Goal: Check status: Check status

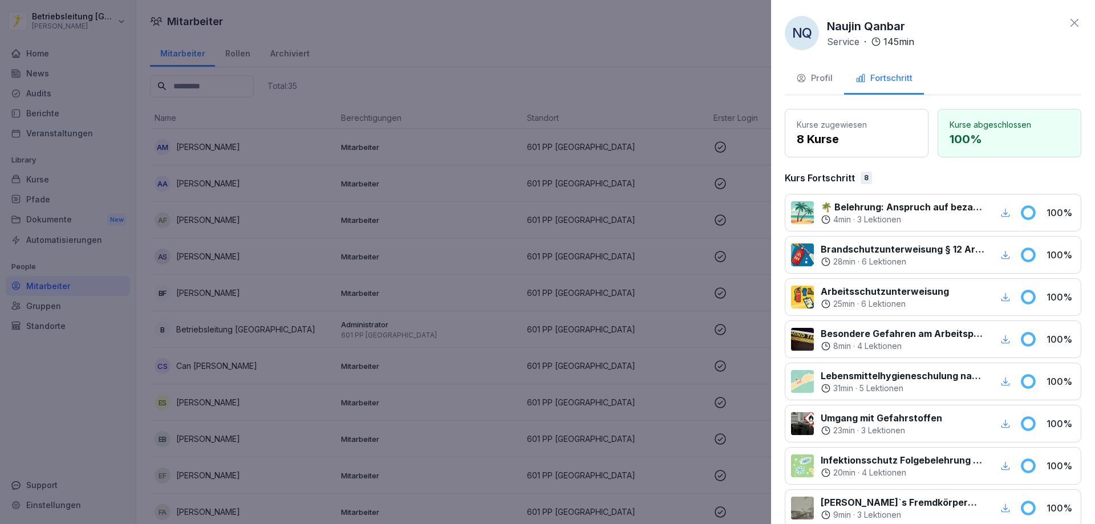
scroll to position [94, 0]
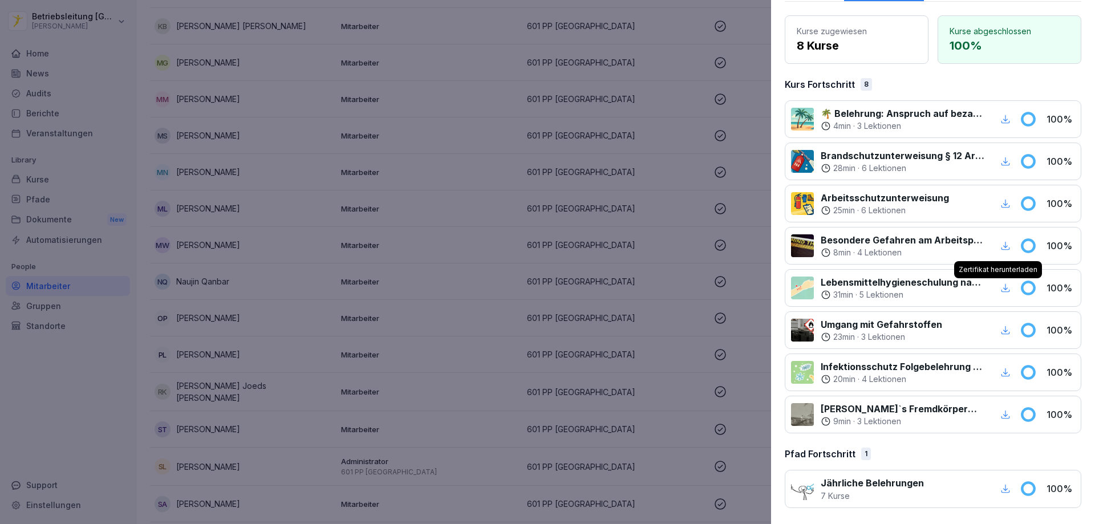
click at [411, 217] on div at bounding box center [547, 262] width 1095 height 524
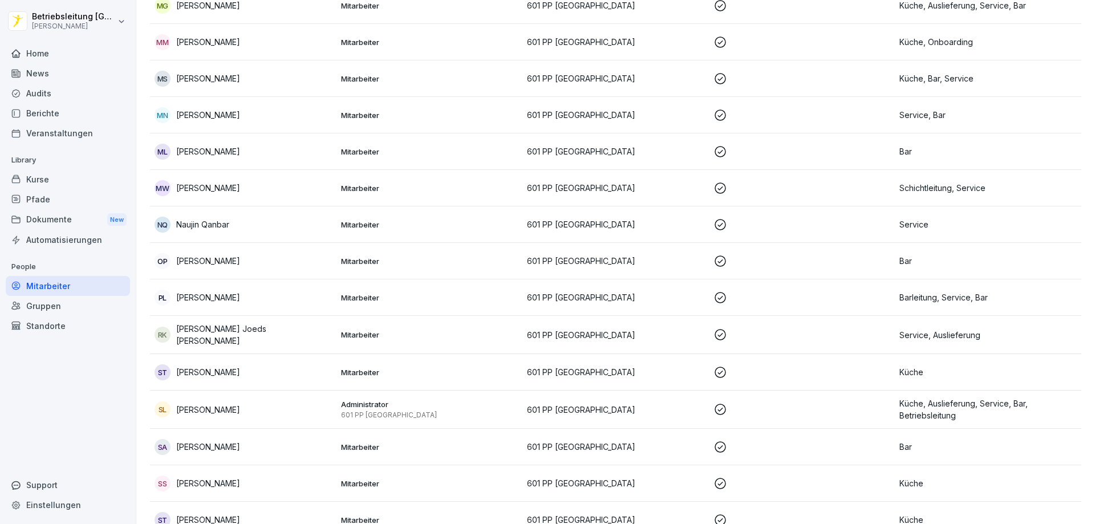
scroll to position [856, 0]
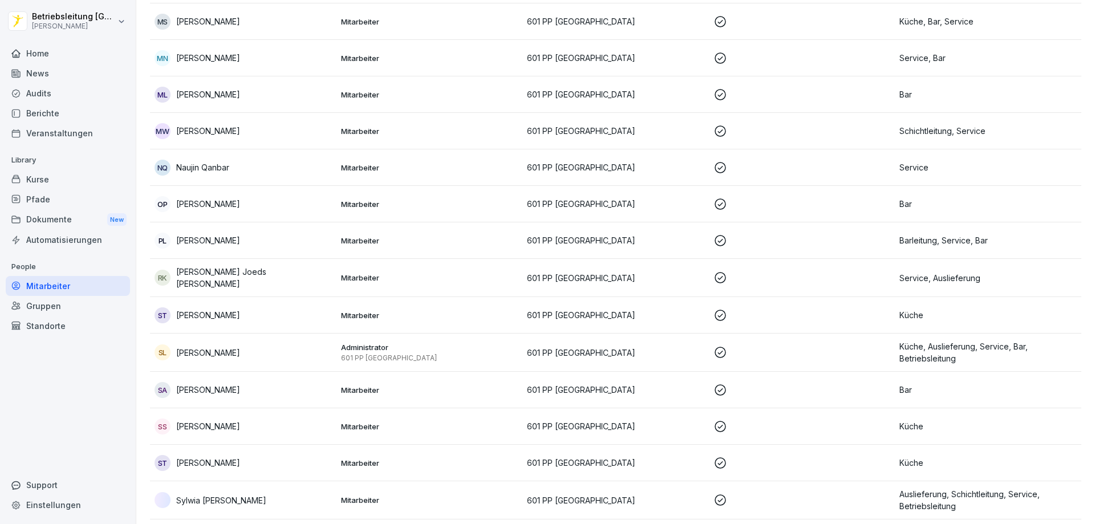
click at [402, 171] on p "Mitarbeiter" at bounding box center [429, 168] width 177 height 10
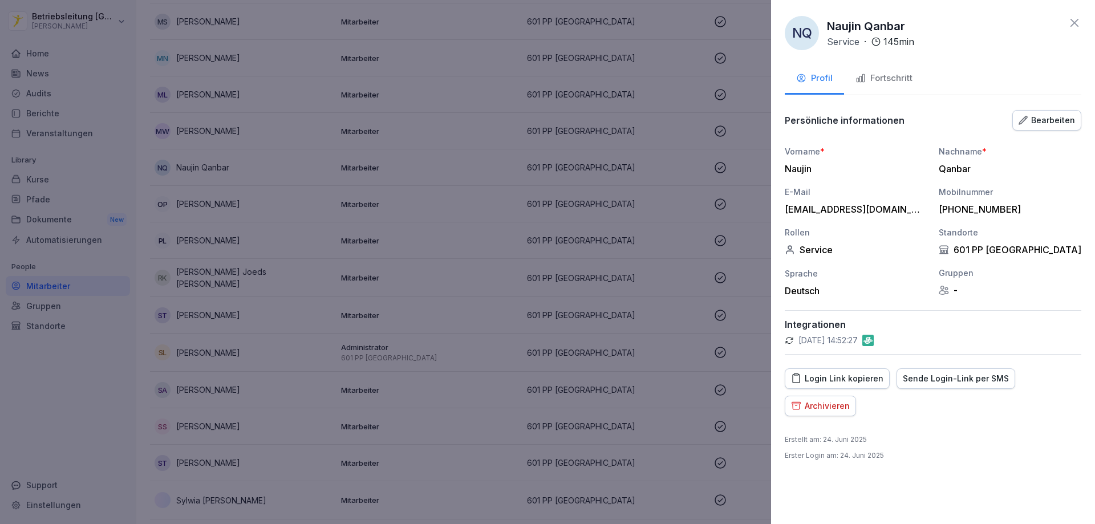
click at [894, 73] on div "Fortschritt" at bounding box center [884, 78] width 57 height 13
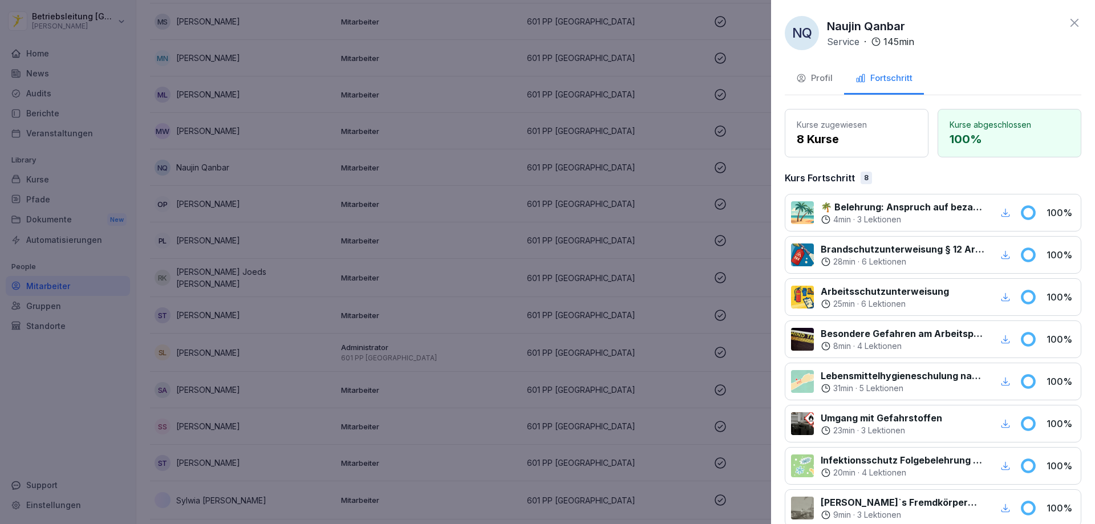
scroll to position [94, 0]
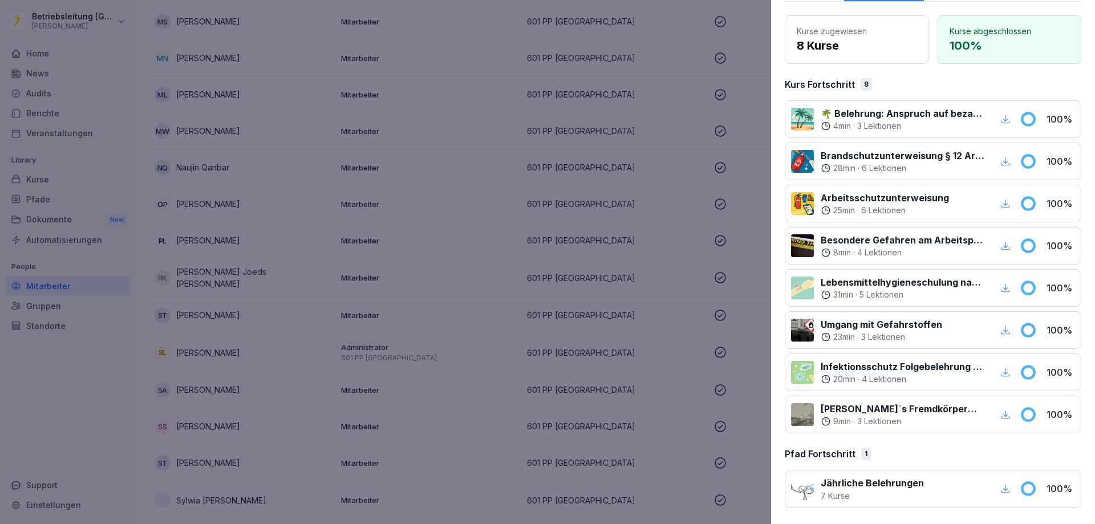
click at [1000, 375] on icon "button" at bounding box center [1005, 372] width 10 height 10
click at [1000, 329] on icon "button" at bounding box center [1005, 330] width 10 height 10
click at [1000, 286] on icon "button" at bounding box center [1005, 288] width 10 height 10
click at [641, 283] on div at bounding box center [547, 262] width 1095 height 524
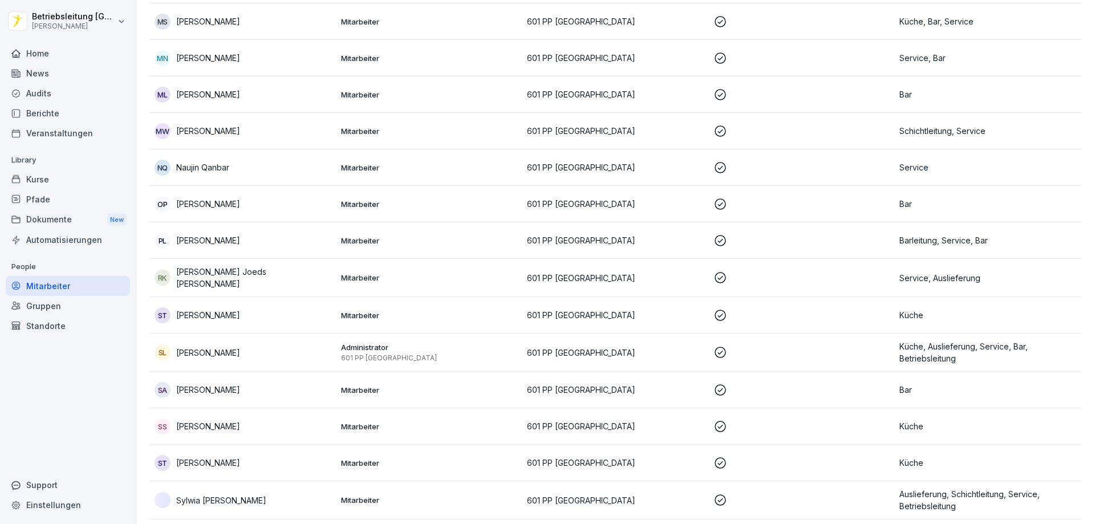
click at [267, 208] on div "OP [PERSON_NAME]" at bounding box center [243, 204] width 177 height 16
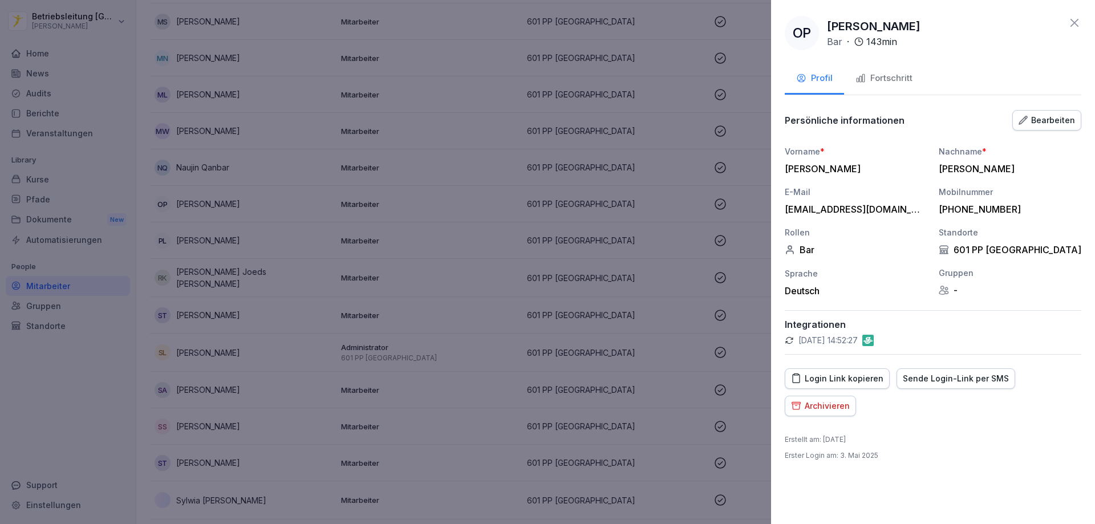
click at [882, 81] on div "Fortschritt" at bounding box center [884, 78] width 57 height 13
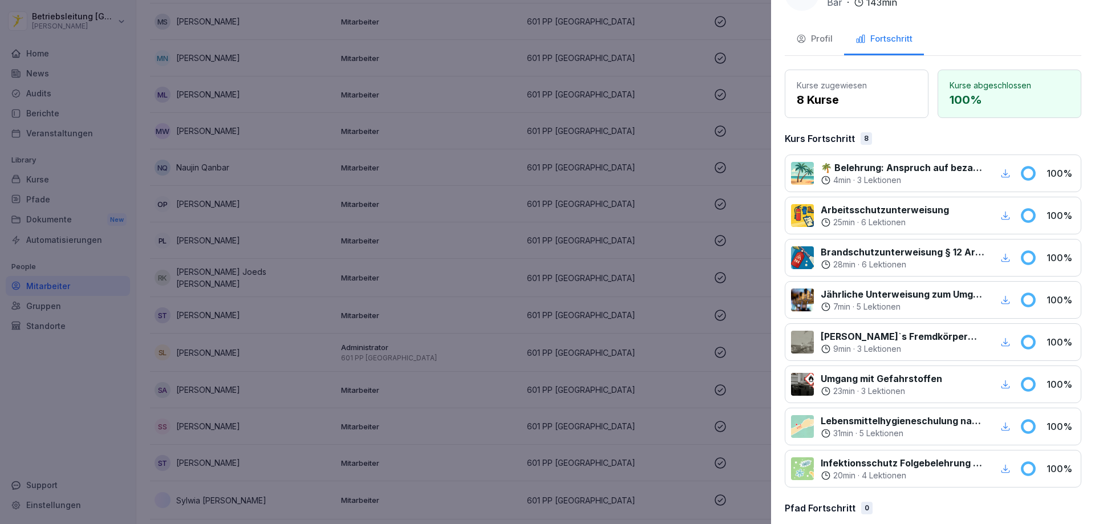
scroll to position [55, 0]
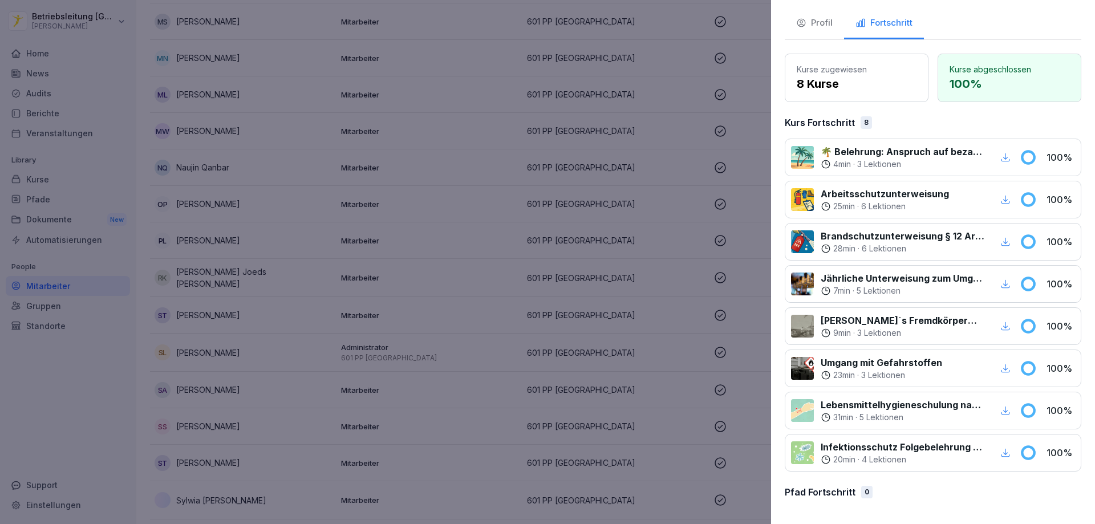
click at [1000, 453] on icon "button" at bounding box center [1005, 453] width 10 height 10
click at [1000, 413] on icon "button" at bounding box center [1005, 411] width 10 height 10
click at [1000, 368] on icon "button" at bounding box center [1005, 368] width 10 height 10
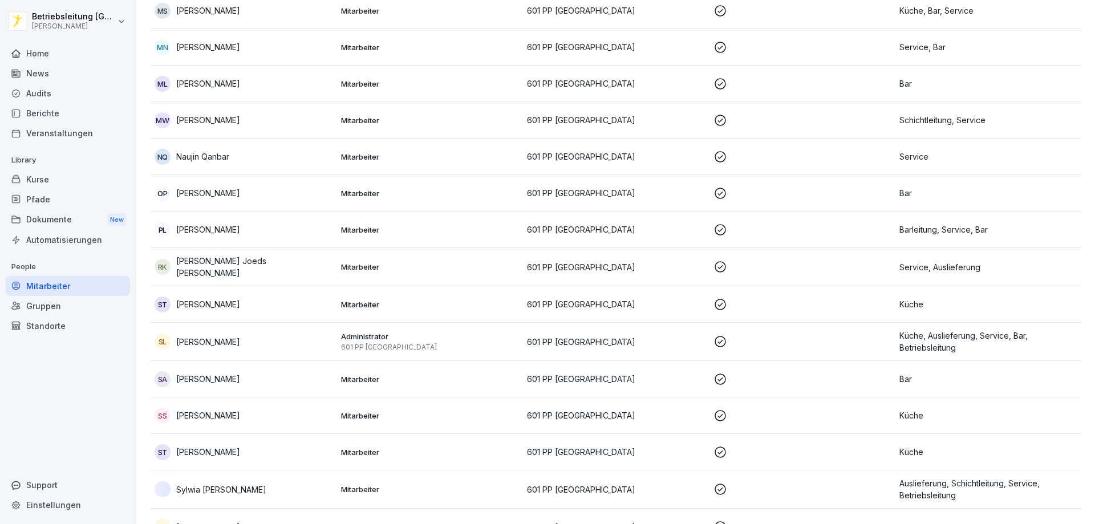
scroll to position [846, 0]
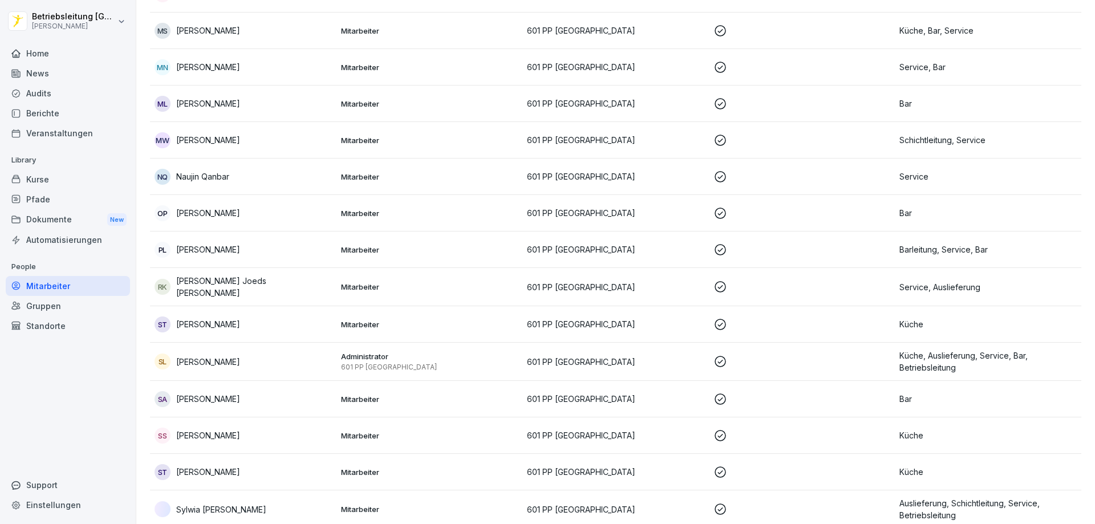
click at [358, 246] on p "Mitarbeiter" at bounding box center [429, 250] width 177 height 10
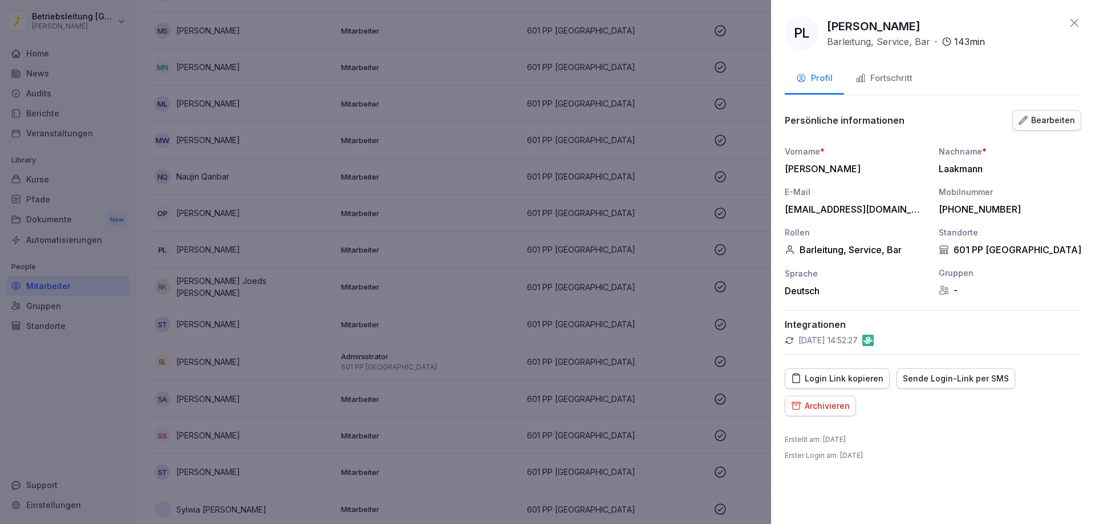
click at [875, 78] on div "Fortschritt" at bounding box center [884, 78] width 57 height 13
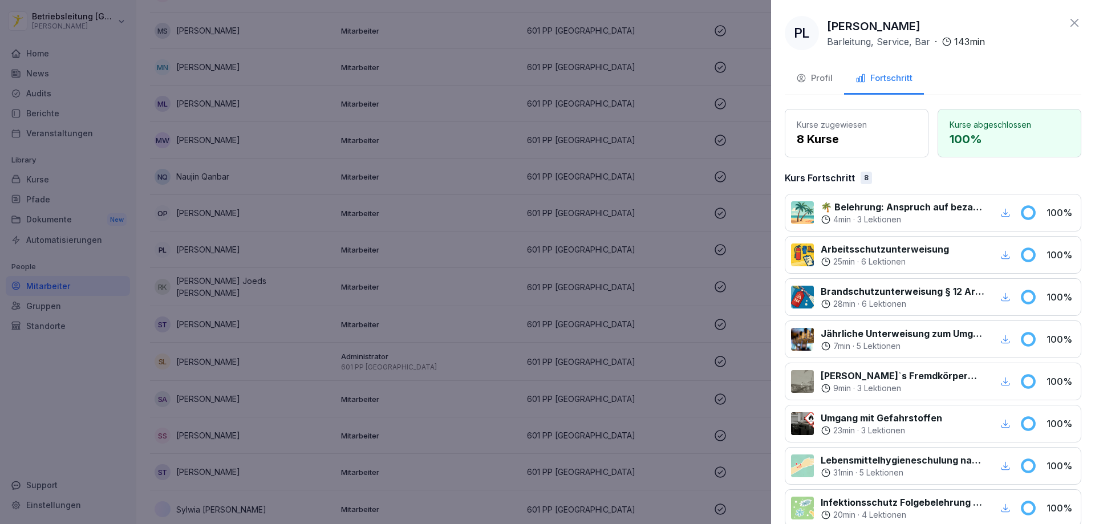
scroll to position [55, 0]
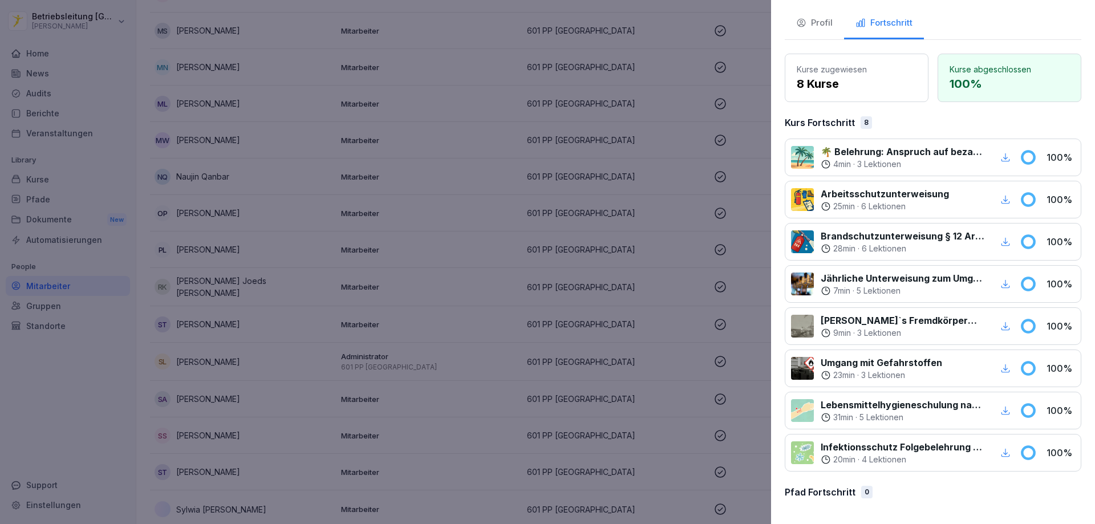
click at [1000, 455] on icon "button" at bounding box center [1005, 453] width 10 height 10
click at [1000, 411] on icon "button" at bounding box center [1005, 411] width 10 height 10
click at [1000, 371] on icon "button" at bounding box center [1005, 368] width 10 height 10
click at [544, 350] on div at bounding box center [547, 262] width 1095 height 524
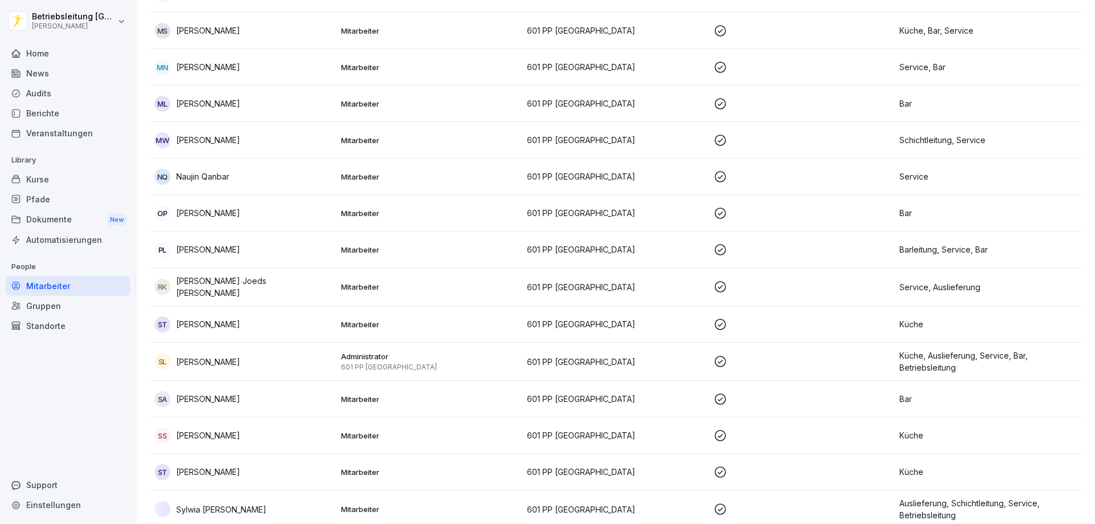
scroll to position [903, 0]
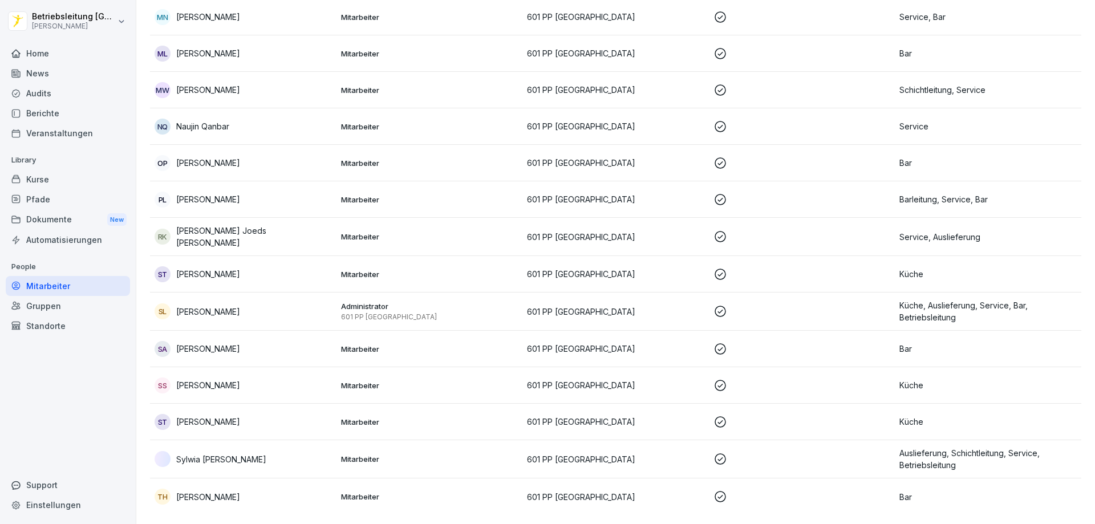
click at [295, 229] on div "RK [PERSON_NAME] Joeds [PERSON_NAME]" at bounding box center [243, 237] width 177 height 24
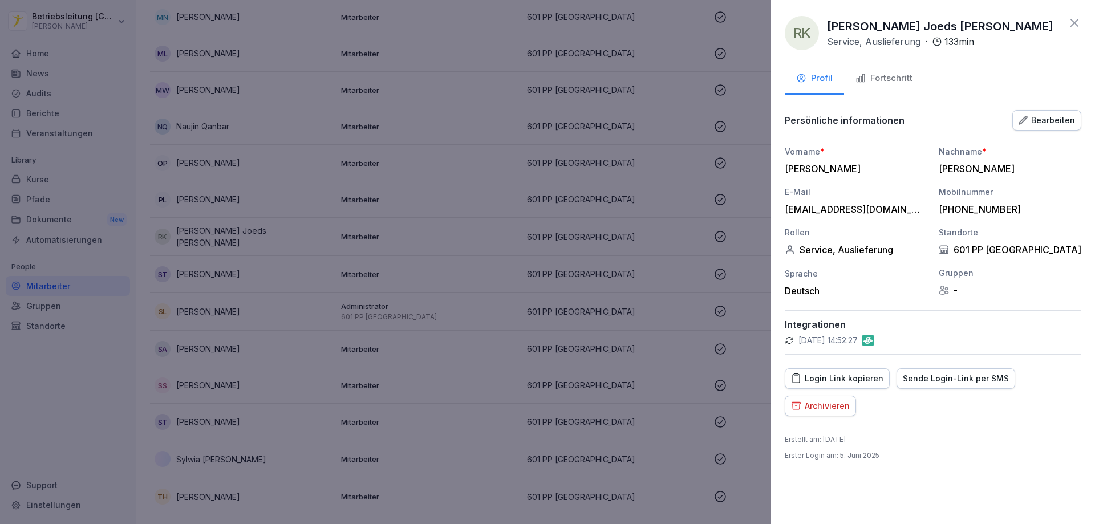
click at [891, 82] on div "Fortschritt" at bounding box center [884, 78] width 57 height 13
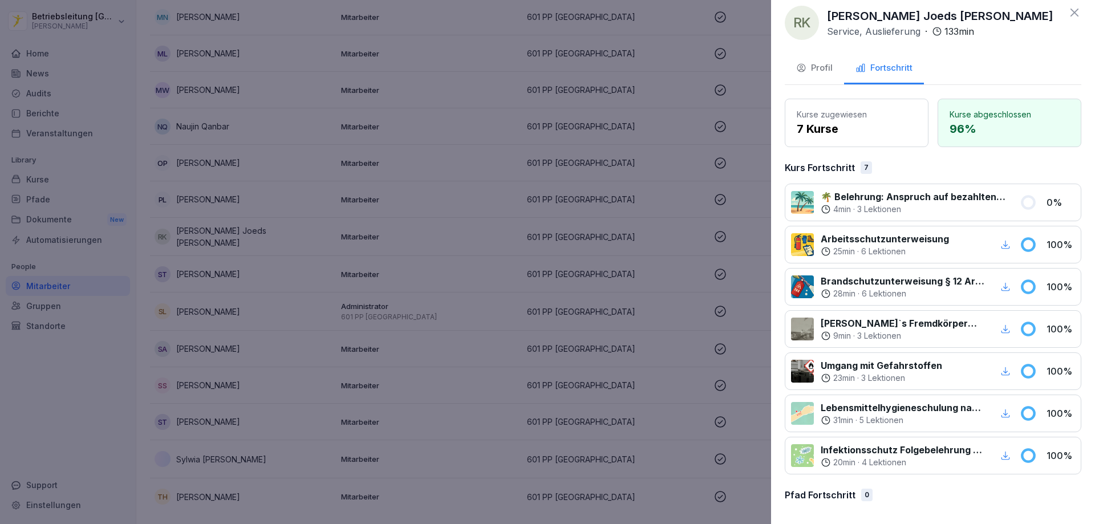
scroll to position [13, 0]
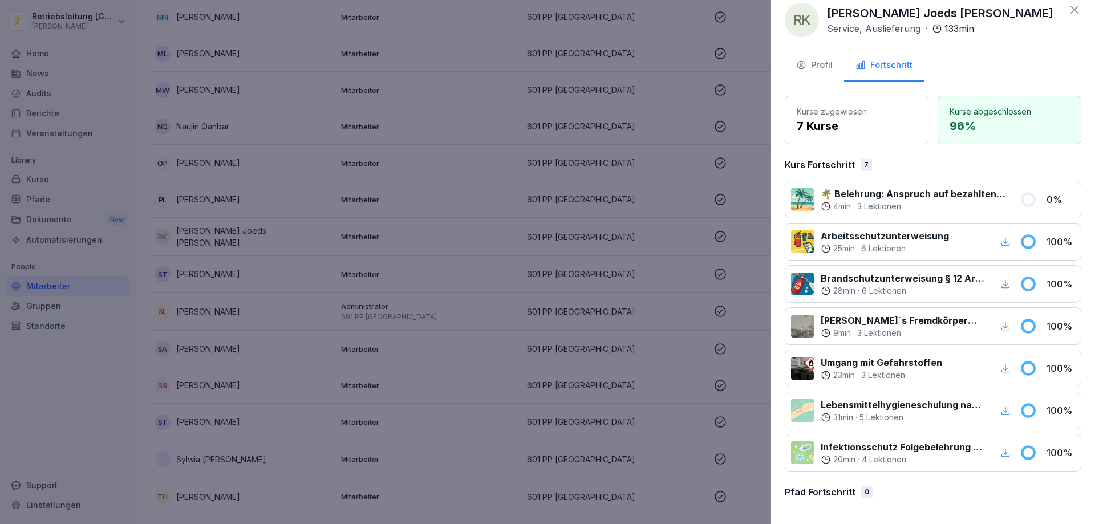
click at [1000, 451] on icon "button" at bounding box center [1005, 453] width 10 height 10
click at [1000, 410] on icon "button" at bounding box center [1005, 411] width 10 height 10
click at [1000, 368] on icon "button" at bounding box center [1005, 368] width 10 height 10
click at [521, 423] on div at bounding box center [547, 262] width 1095 height 524
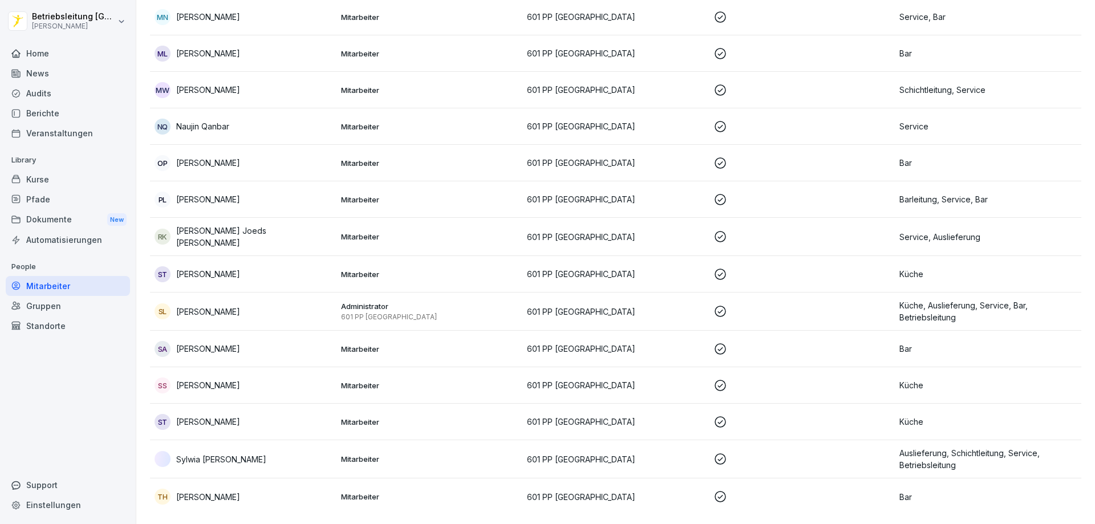
click at [313, 266] on div "ST [PERSON_NAME]" at bounding box center [243, 274] width 177 height 16
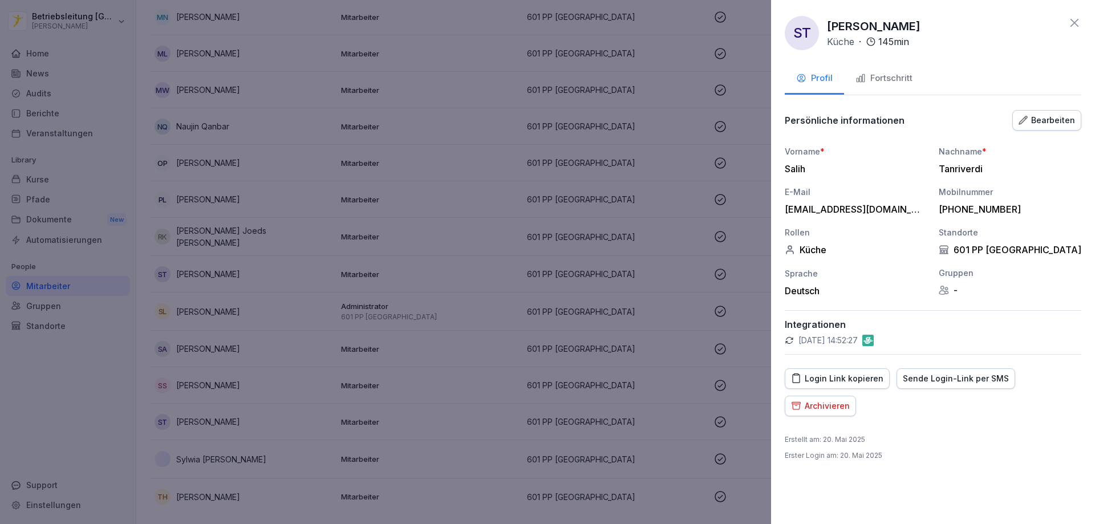
click at [879, 76] on div "Fortschritt" at bounding box center [884, 78] width 57 height 13
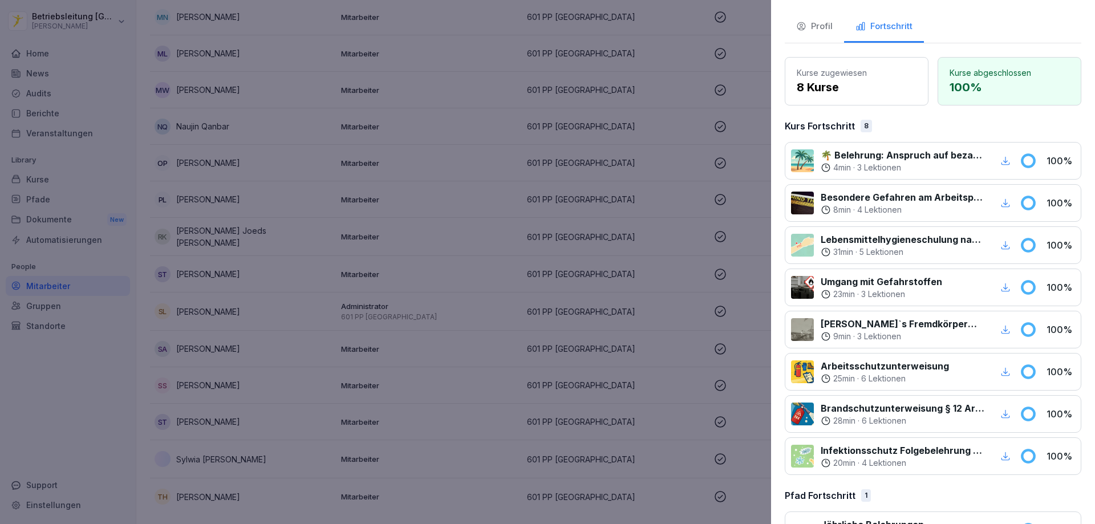
scroll to position [94, 0]
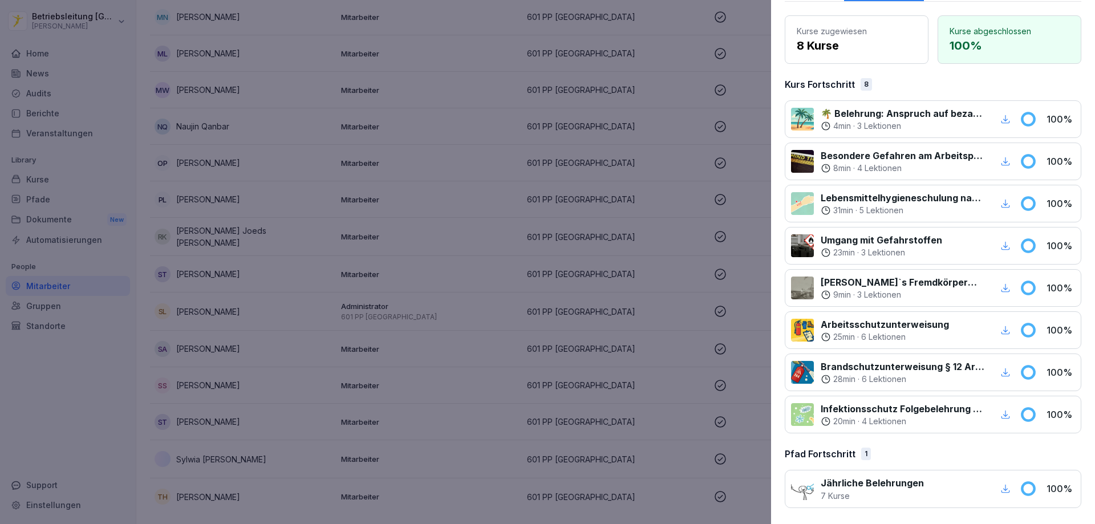
click at [1000, 412] on icon "button" at bounding box center [1005, 415] width 10 height 10
click at [1000, 244] on icon "button" at bounding box center [1005, 246] width 10 height 10
click at [1001, 202] on icon "button" at bounding box center [1005, 203] width 10 height 10
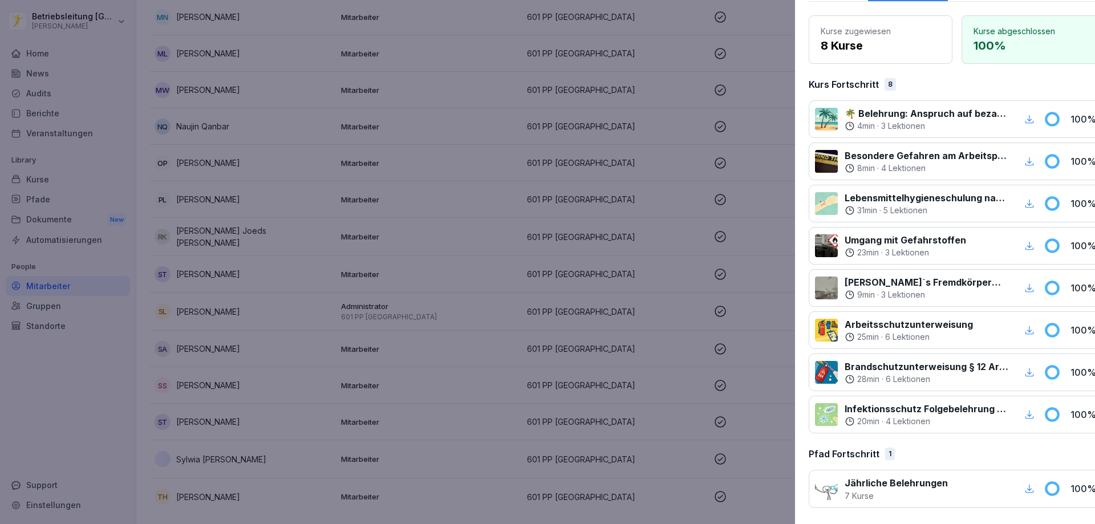
click at [612, 401] on div at bounding box center [547, 262] width 1095 height 524
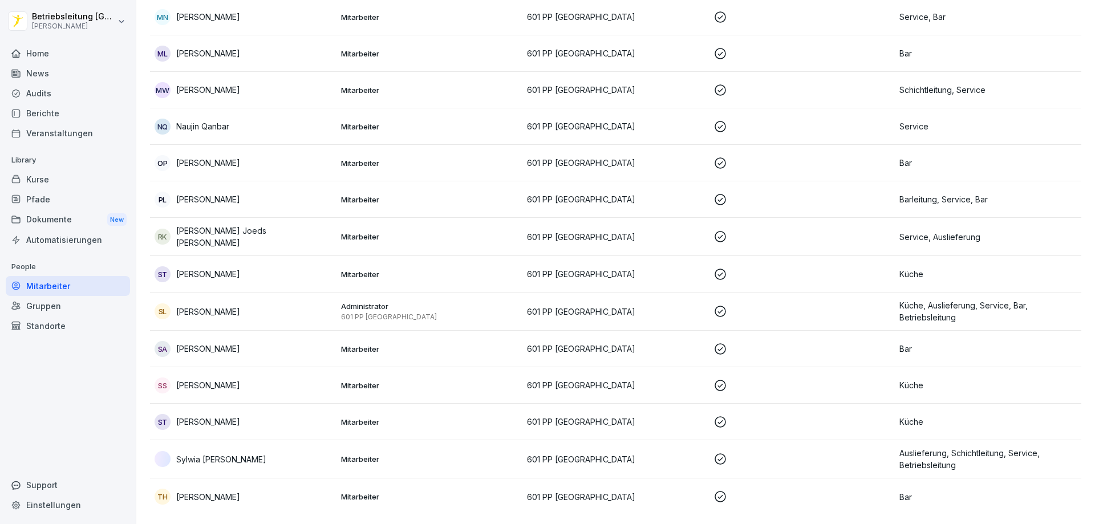
click at [267, 342] on div "SA [PERSON_NAME]" at bounding box center [243, 349] width 177 height 16
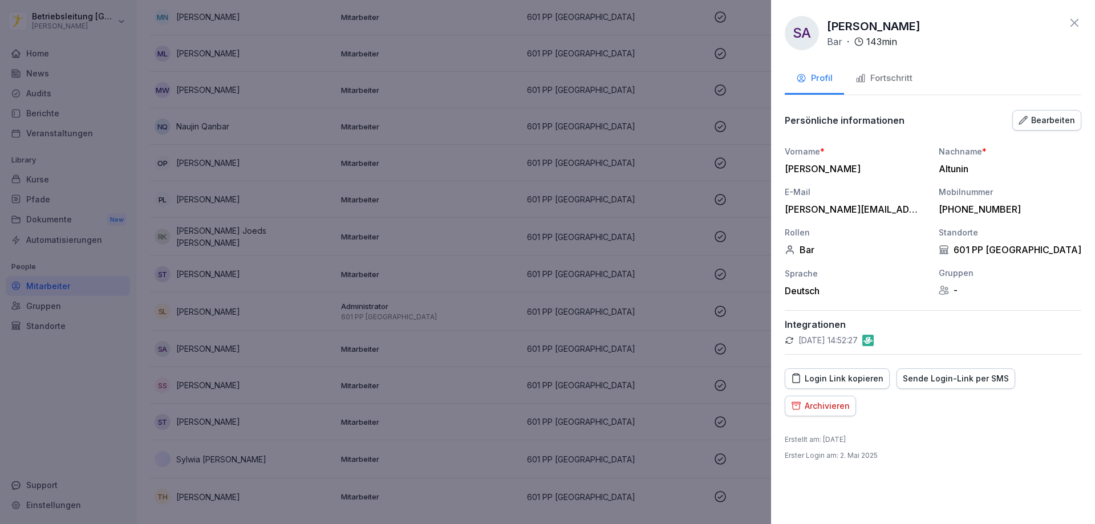
click at [888, 83] on div "Fortschritt" at bounding box center [884, 78] width 57 height 13
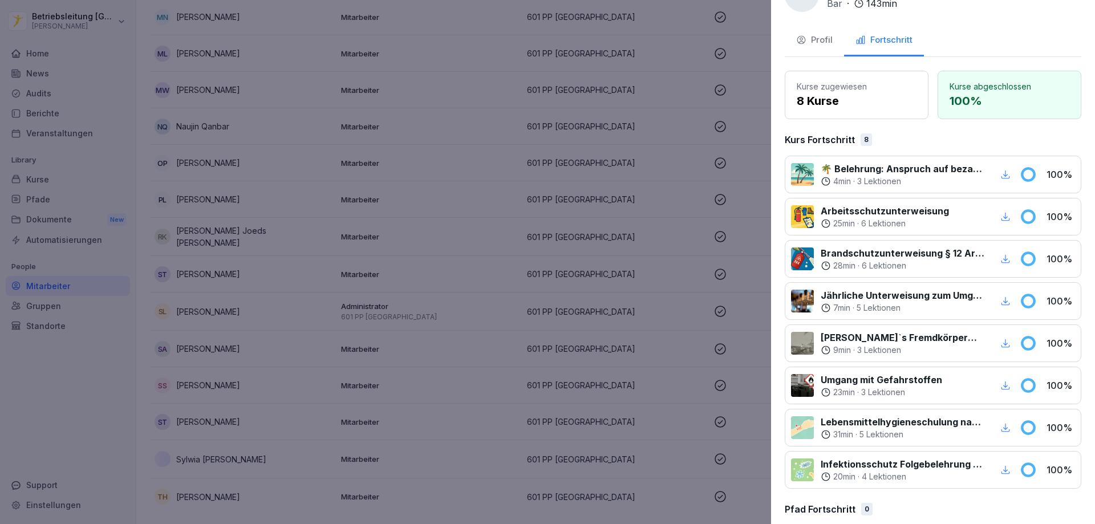
scroll to position [55, 0]
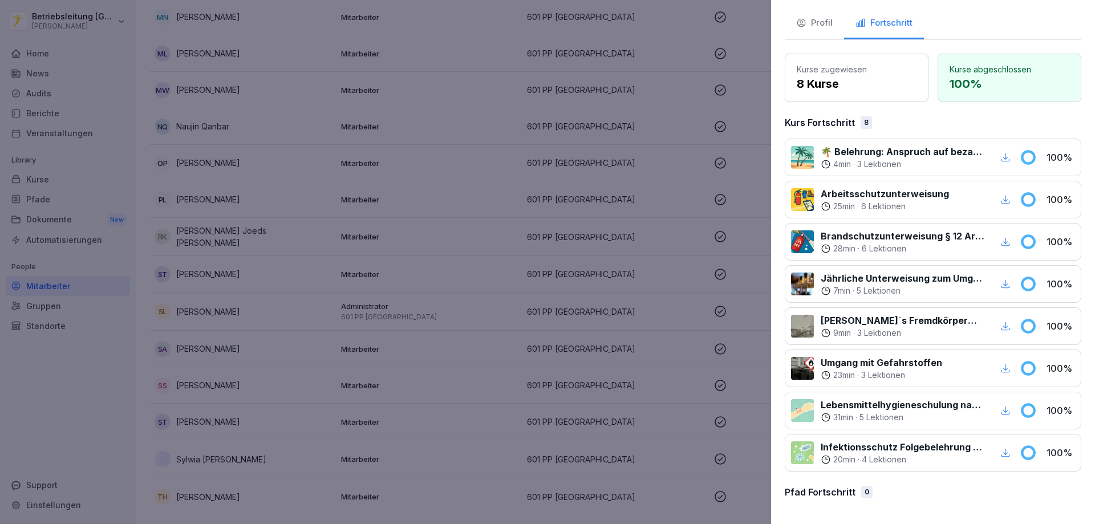
click at [1000, 452] on icon "button" at bounding box center [1005, 453] width 10 height 10
click at [1000, 412] on icon "button" at bounding box center [1005, 411] width 10 height 10
click at [1002, 370] on icon "button" at bounding box center [1006, 368] width 9 height 9
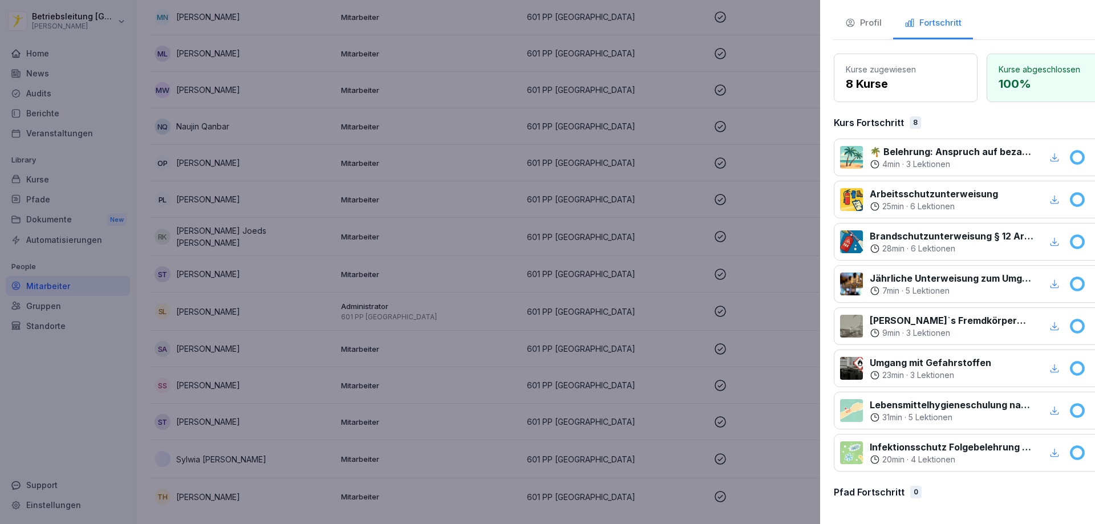
click at [539, 235] on div at bounding box center [547, 262] width 1095 height 524
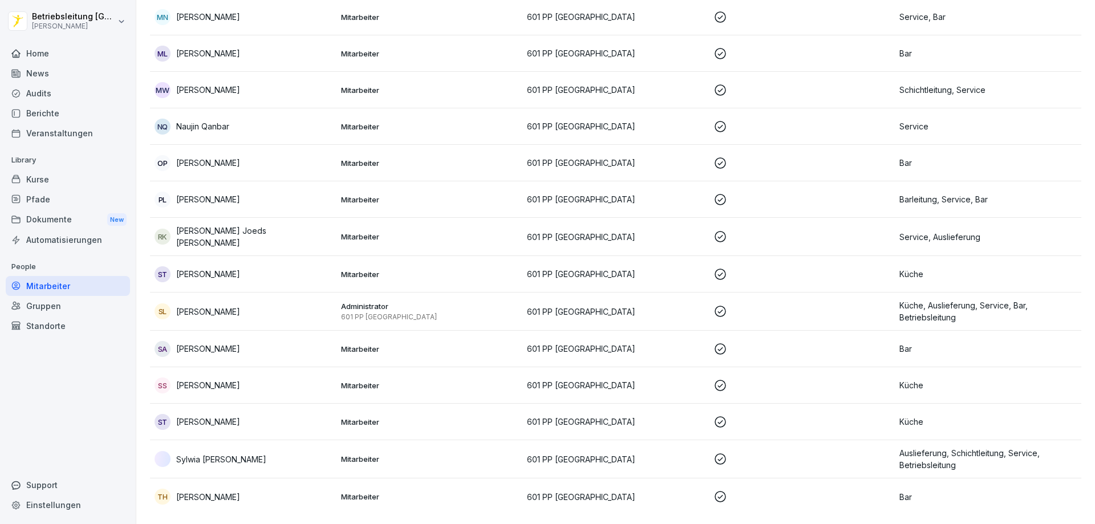
click at [444, 380] on p "Mitarbeiter" at bounding box center [429, 385] width 177 height 10
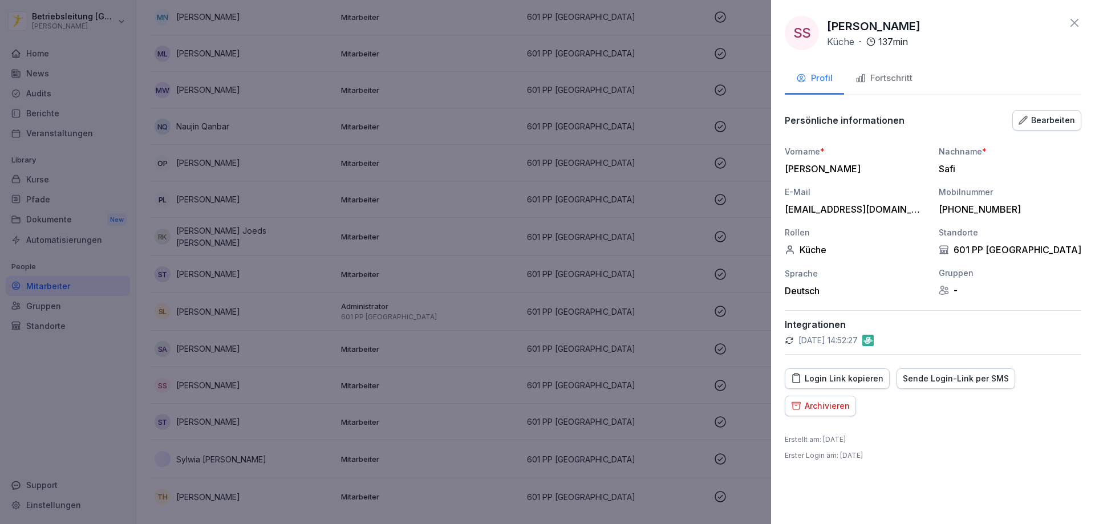
click at [881, 82] on div "Fortschritt" at bounding box center [884, 78] width 57 height 13
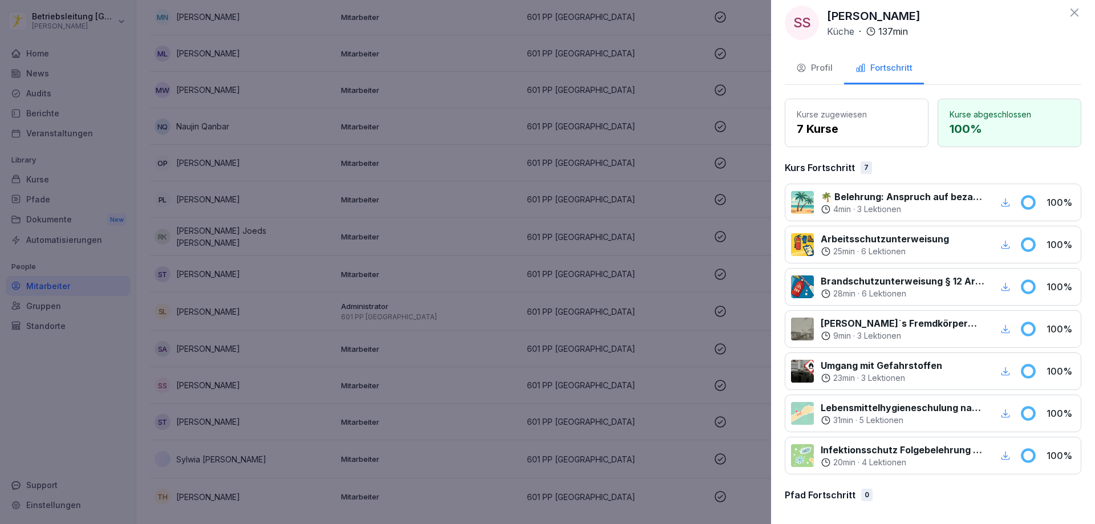
scroll to position [13, 0]
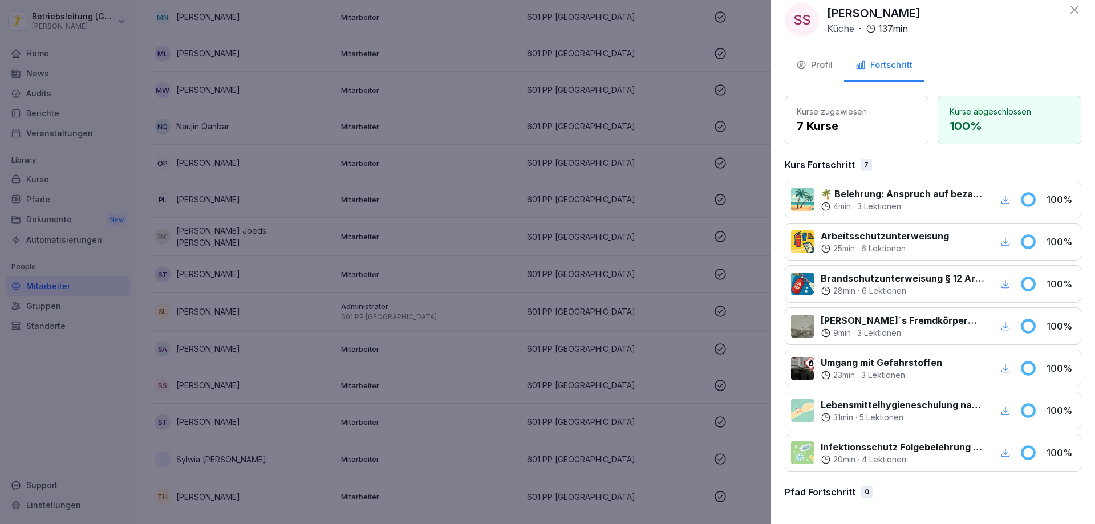
click at [1000, 453] on icon "button" at bounding box center [1005, 453] width 10 height 10
click at [1000, 410] on icon "button" at bounding box center [1005, 411] width 10 height 10
click at [1000, 367] on icon "button" at bounding box center [1005, 368] width 10 height 10
click at [680, 322] on div at bounding box center [547, 262] width 1095 height 524
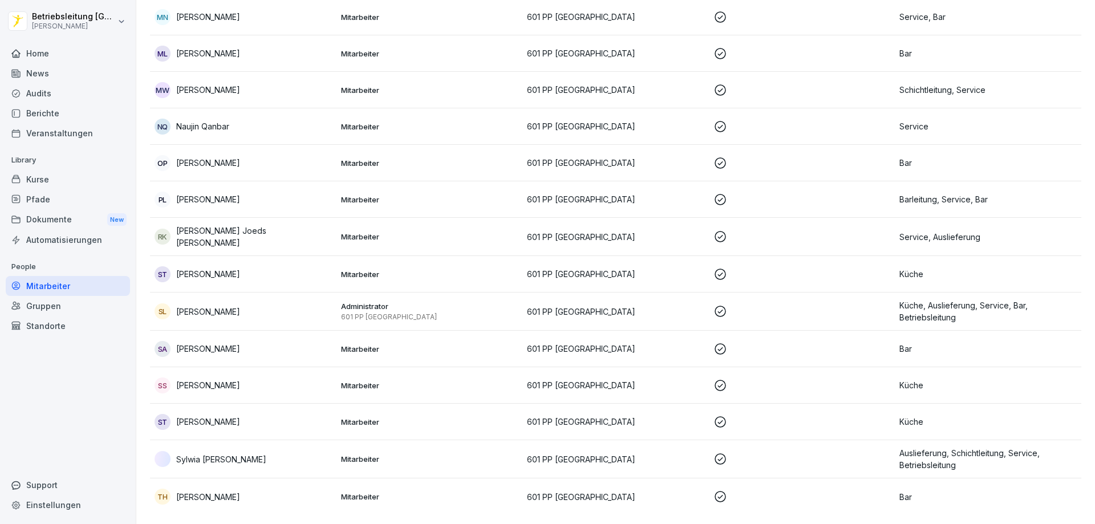
click at [284, 423] on td "ST Suboshan Thirucelvam" at bounding box center [243, 422] width 187 height 37
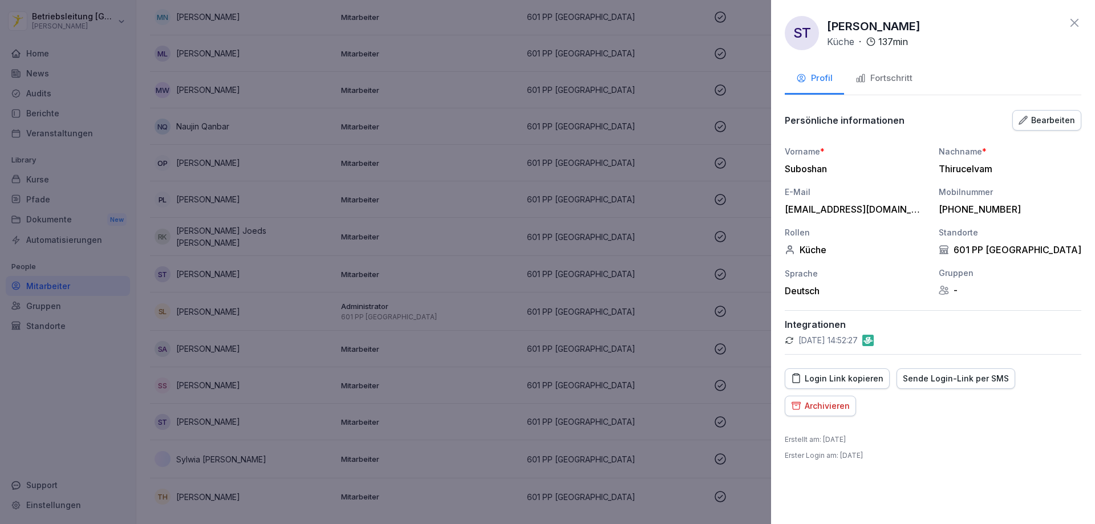
click at [879, 75] on div "Fortschritt" at bounding box center [884, 78] width 57 height 13
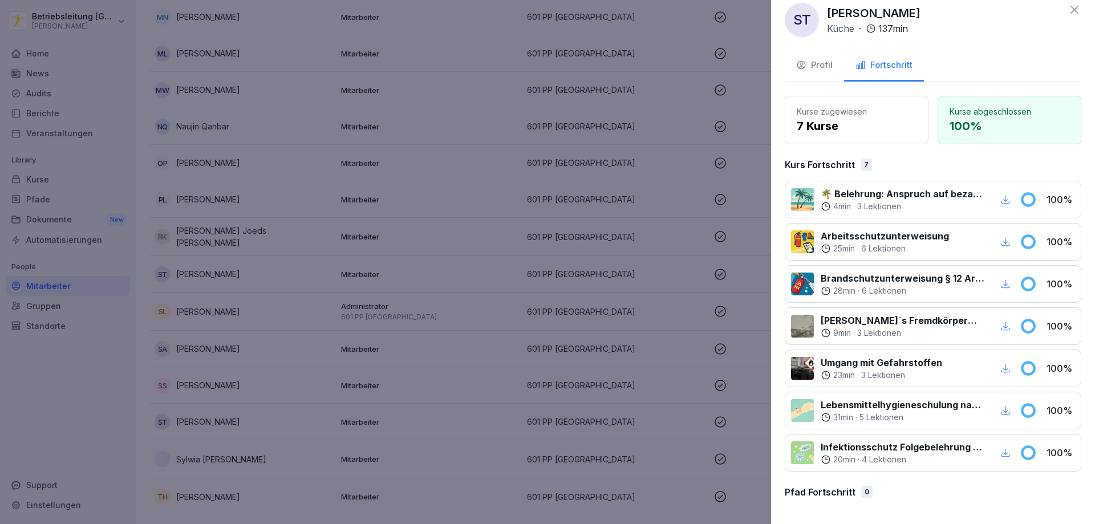
click at [1002, 453] on icon "button" at bounding box center [1006, 452] width 9 height 9
click at [1000, 410] on icon "button" at bounding box center [1005, 411] width 10 height 10
click at [1002, 370] on icon "button" at bounding box center [1006, 368] width 9 height 9
click at [590, 286] on div at bounding box center [547, 262] width 1095 height 524
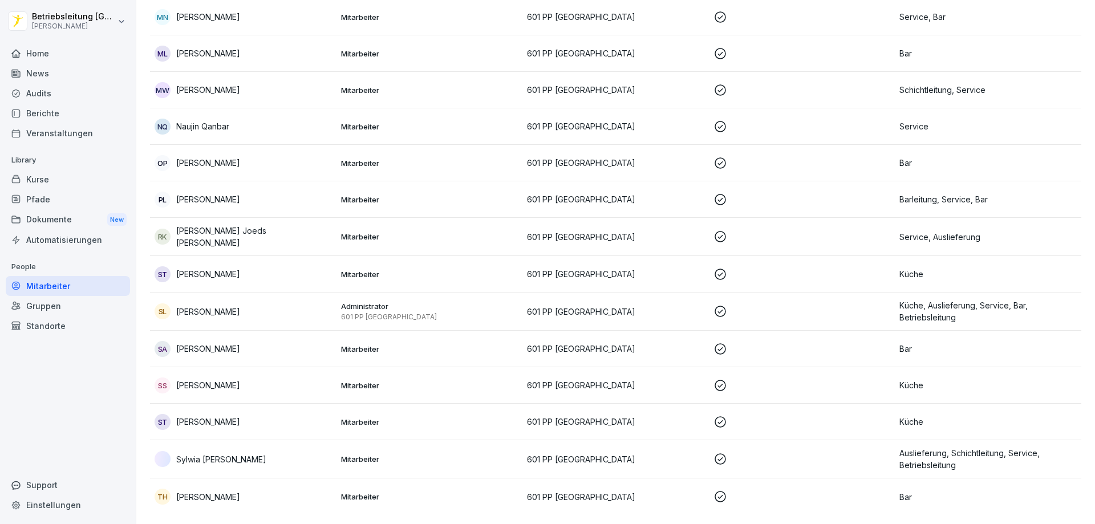
click at [420, 460] on td "Mitarbeiter" at bounding box center [430, 459] width 187 height 38
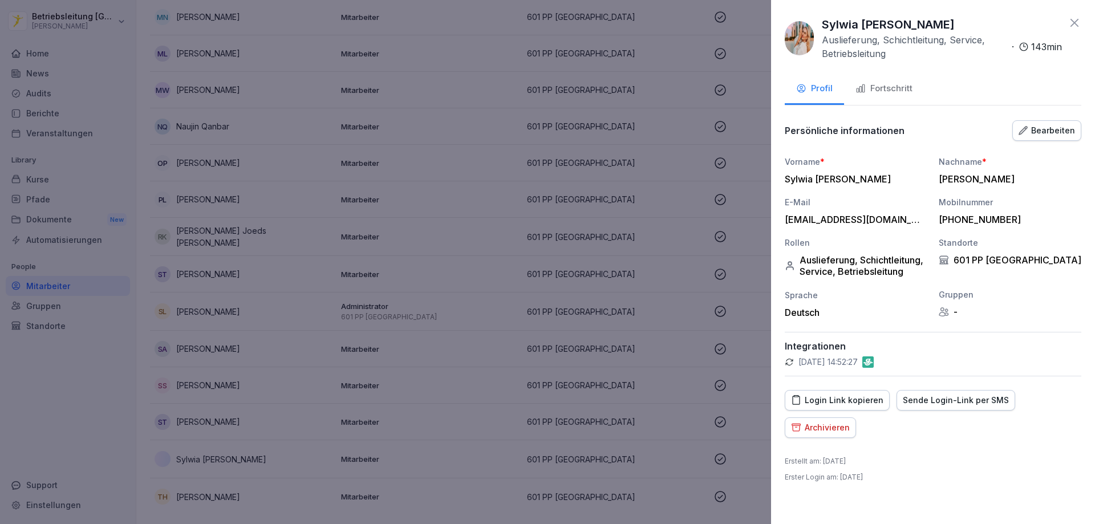
click at [902, 92] on div "Fortschritt" at bounding box center [884, 88] width 57 height 13
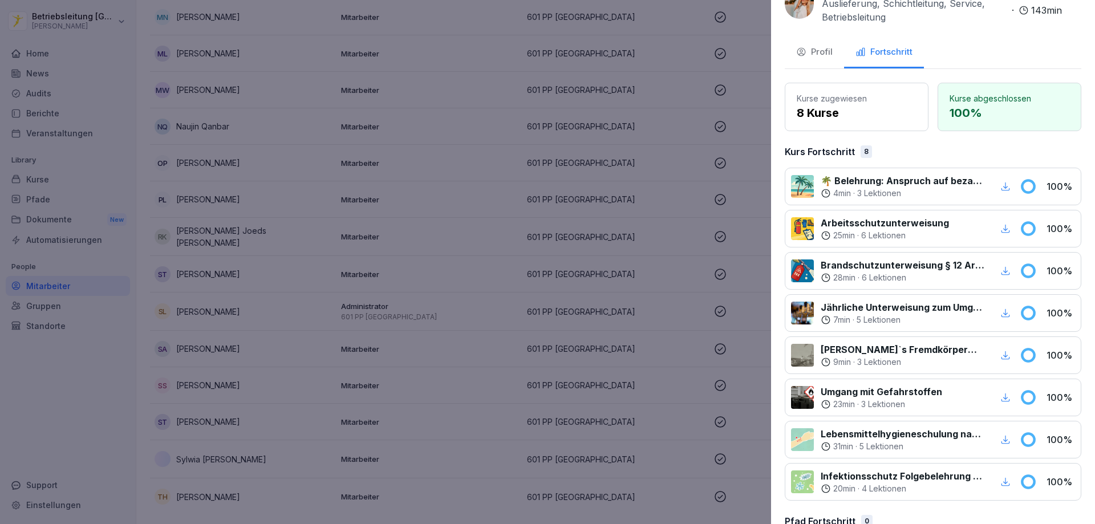
scroll to position [66, 0]
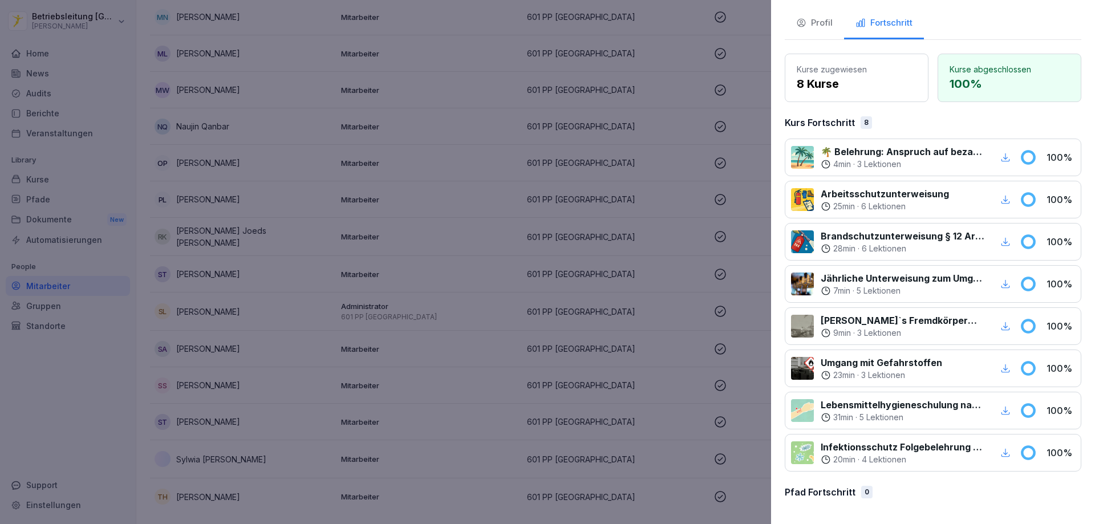
click at [1000, 453] on icon "button" at bounding box center [1005, 453] width 10 height 10
click at [1000, 410] on icon "button" at bounding box center [1005, 411] width 10 height 10
click at [1002, 372] on icon "button" at bounding box center [1006, 368] width 9 height 9
click at [593, 344] on div at bounding box center [547, 262] width 1095 height 524
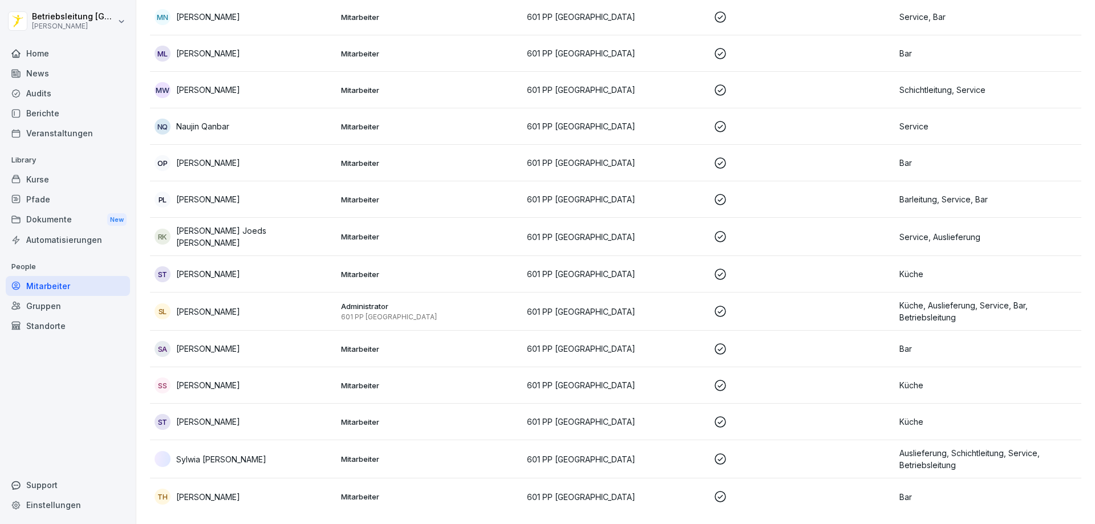
click at [637, 491] on p "601 PP [GEOGRAPHIC_DATA]" at bounding box center [615, 497] width 177 height 12
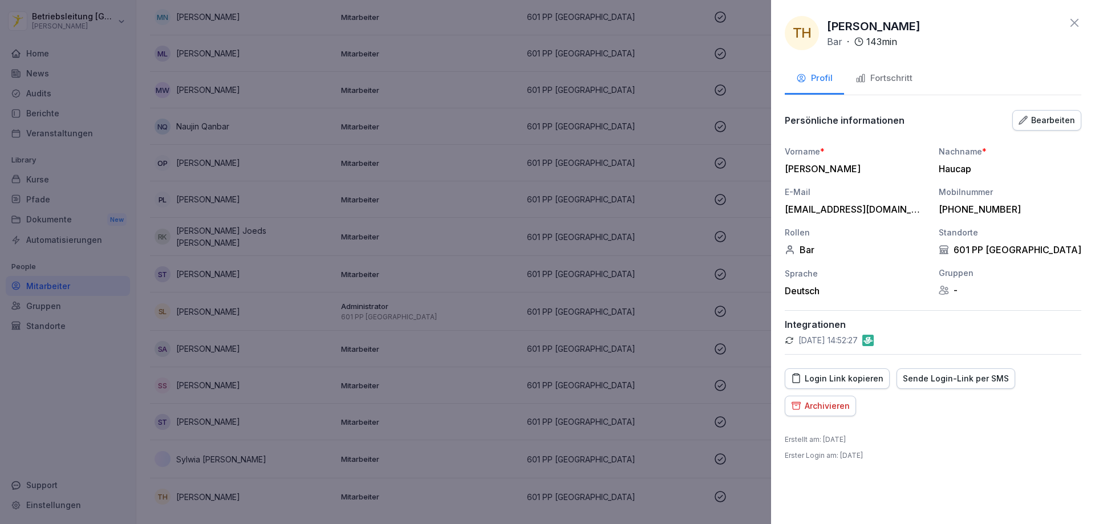
click at [902, 76] on div "Fortschritt" at bounding box center [884, 78] width 57 height 13
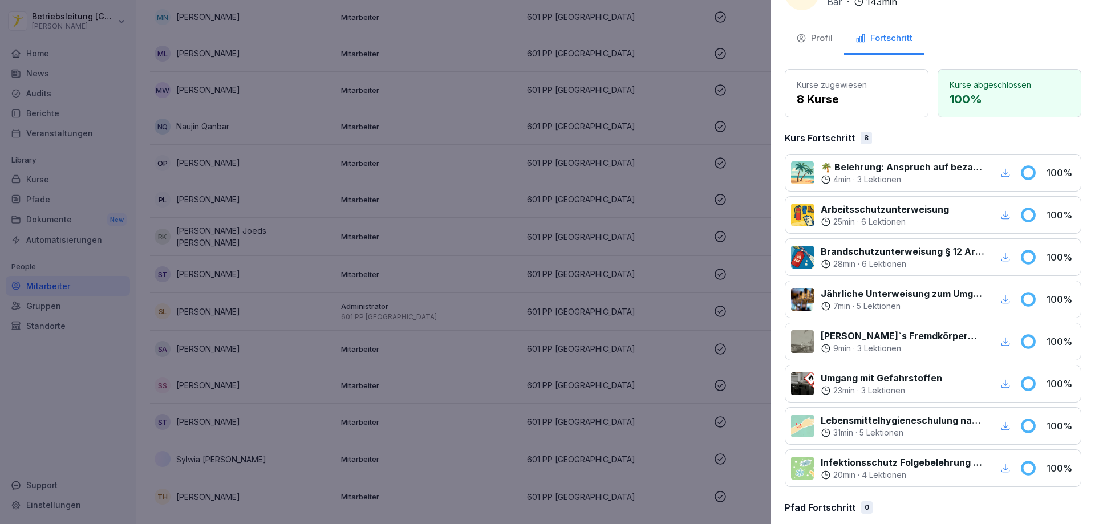
scroll to position [55, 0]
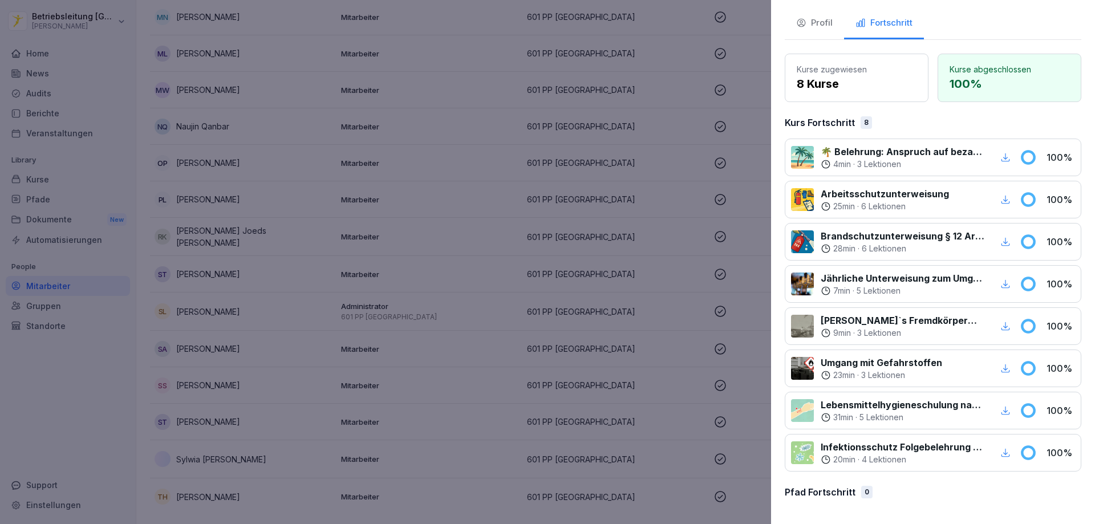
click at [1000, 456] on icon "button" at bounding box center [1005, 453] width 10 height 10
click at [1000, 410] on icon "button" at bounding box center [1005, 411] width 10 height 10
click at [1000, 367] on icon "button" at bounding box center [1005, 368] width 10 height 10
click at [421, 317] on div at bounding box center [547, 262] width 1095 height 524
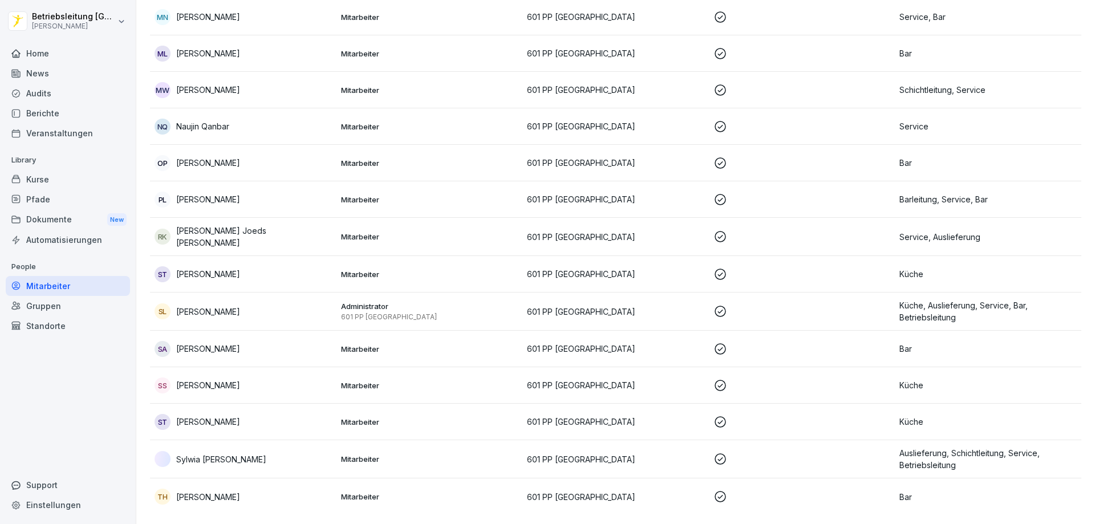
click at [467, 301] on p "Administrator" at bounding box center [429, 306] width 177 height 10
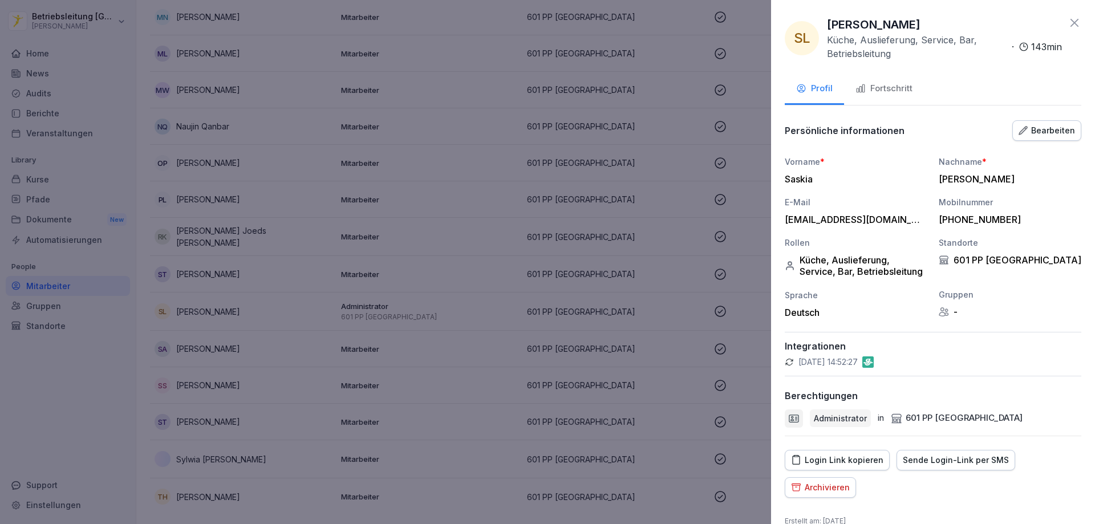
click at [891, 89] on div "Fortschritt" at bounding box center [884, 88] width 57 height 13
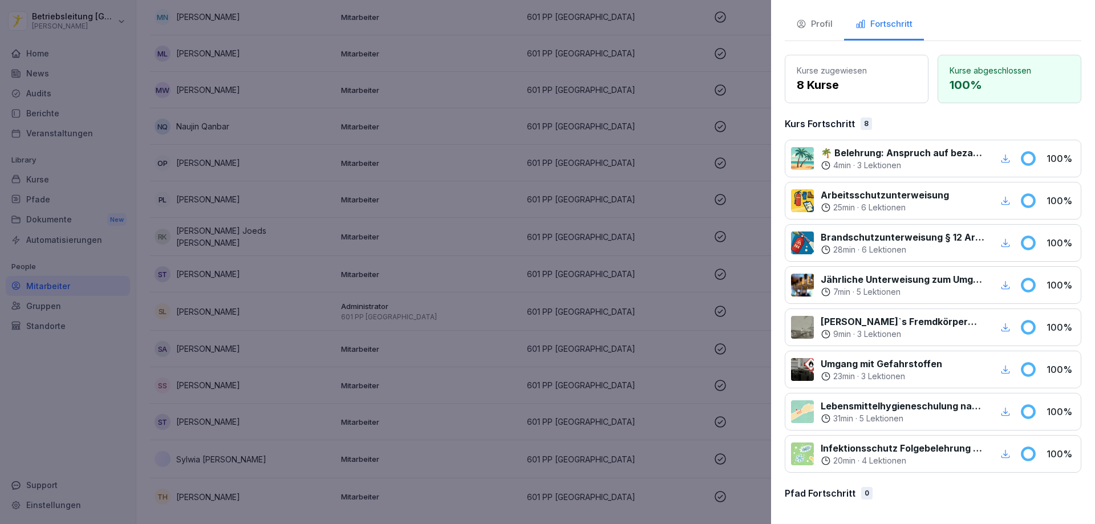
scroll to position [66, 0]
click at [1000, 451] on icon "button" at bounding box center [1005, 453] width 10 height 10
click at [1000, 410] on icon "button" at bounding box center [1005, 411] width 10 height 10
click at [1002, 367] on icon "button" at bounding box center [1006, 368] width 9 height 9
click at [496, 302] on div at bounding box center [547, 262] width 1095 height 524
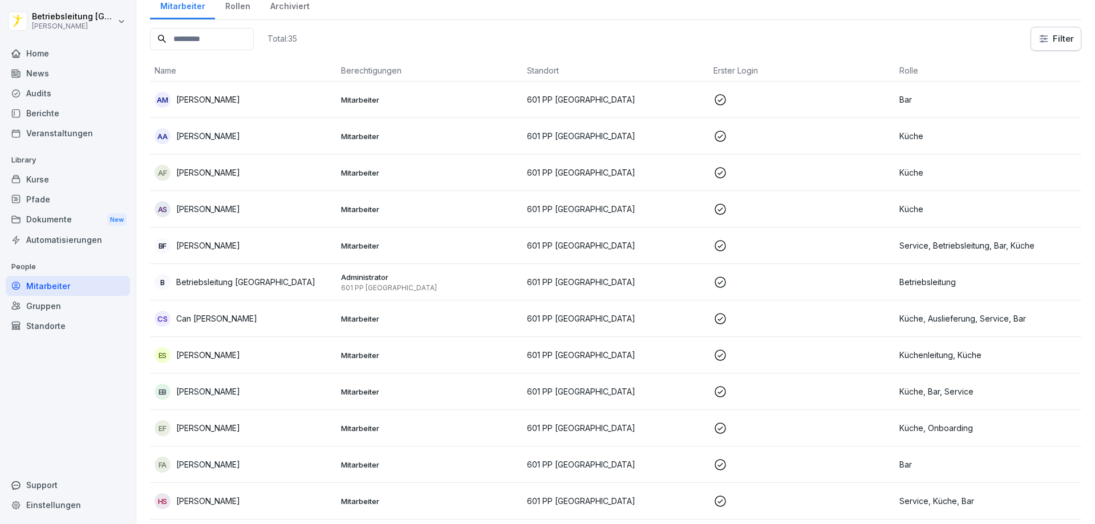
scroll to position [0, 0]
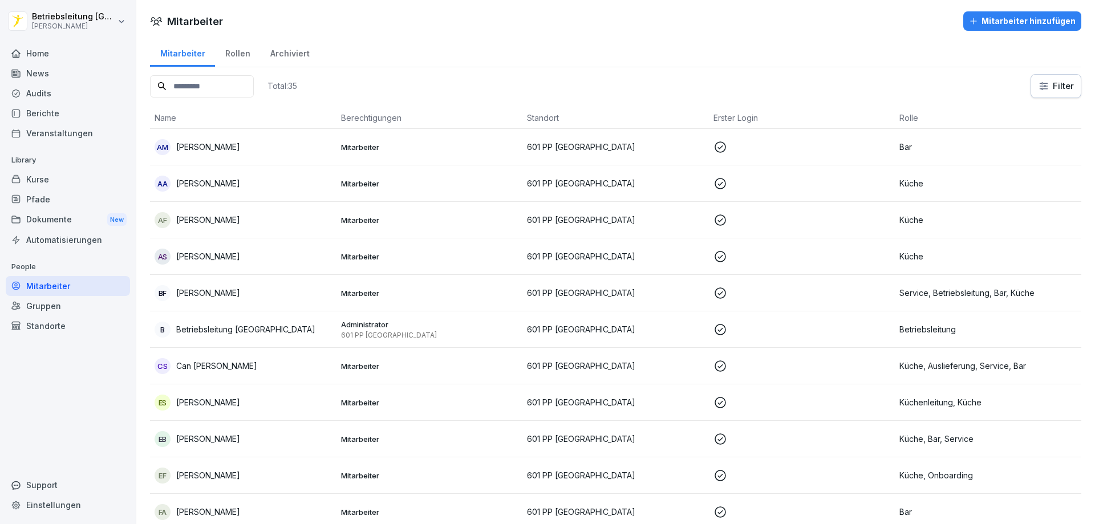
click at [291, 217] on div "AF [PERSON_NAME]" at bounding box center [243, 220] width 177 height 16
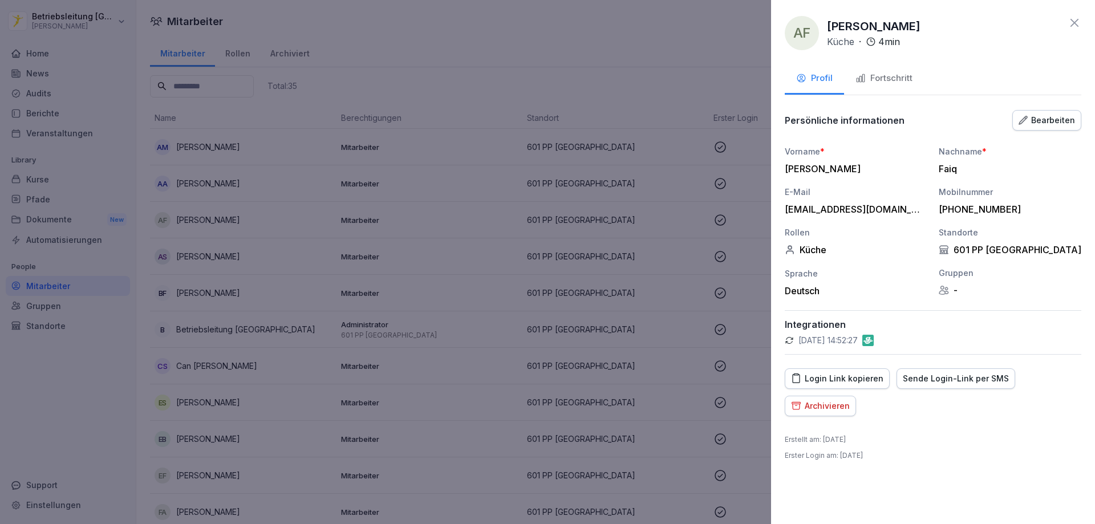
click at [882, 86] on button "Fortschritt" at bounding box center [884, 79] width 80 height 31
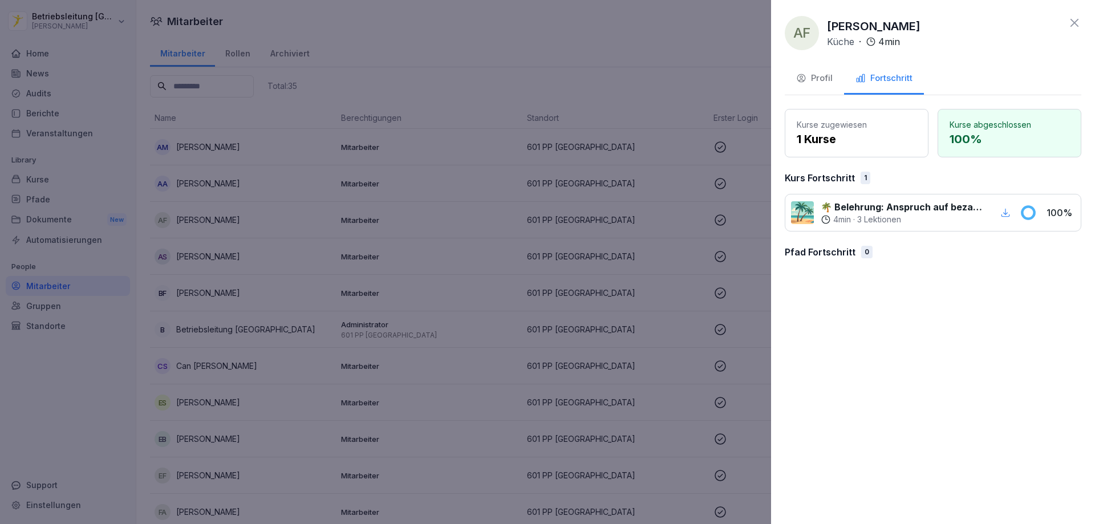
click at [809, 85] on button "Profil" at bounding box center [814, 79] width 59 height 31
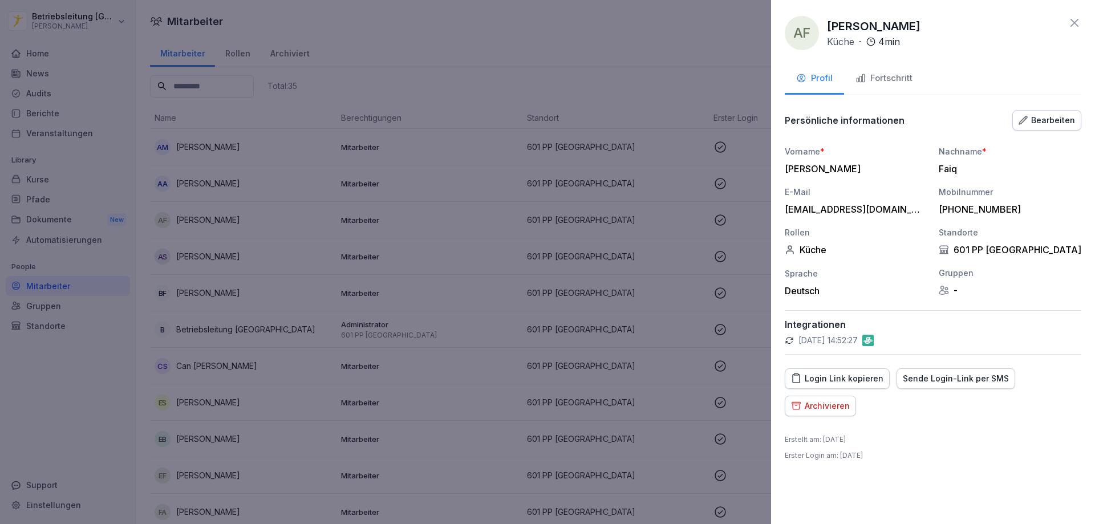
click at [882, 75] on div "Fortschritt" at bounding box center [884, 78] width 57 height 13
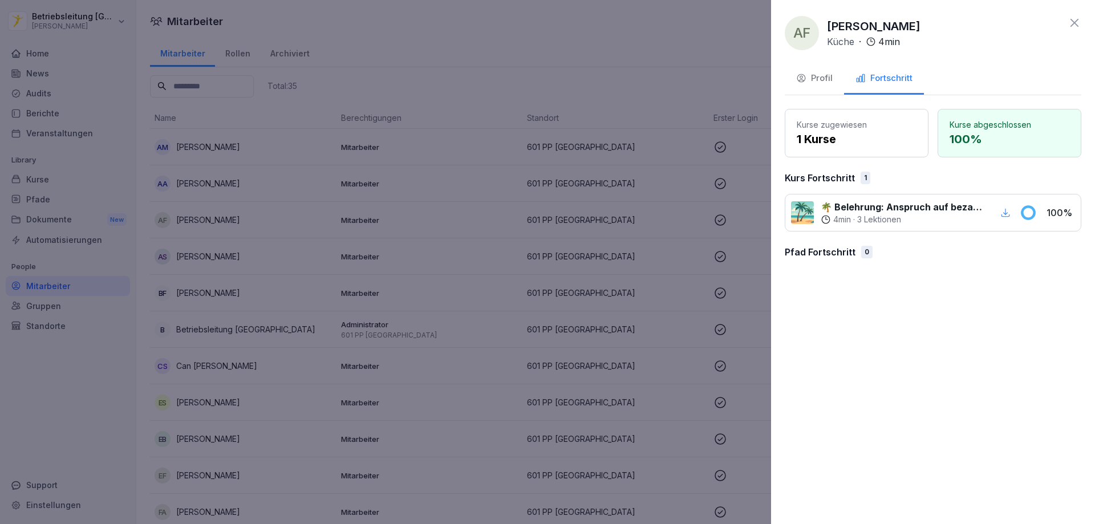
click at [821, 76] on div "Profil" at bounding box center [814, 78] width 37 height 13
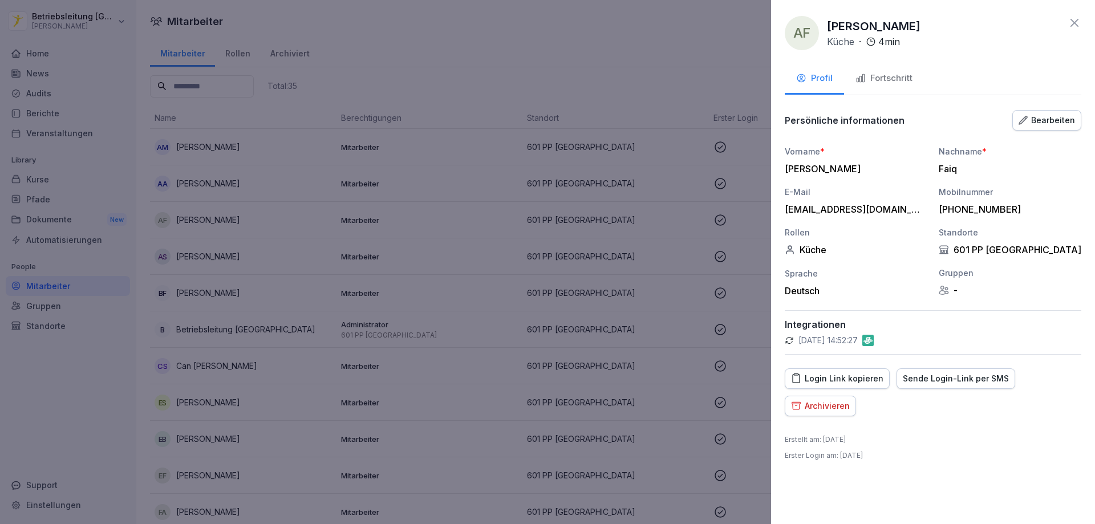
click at [877, 76] on div "Fortschritt" at bounding box center [884, 78] width 57 height 13
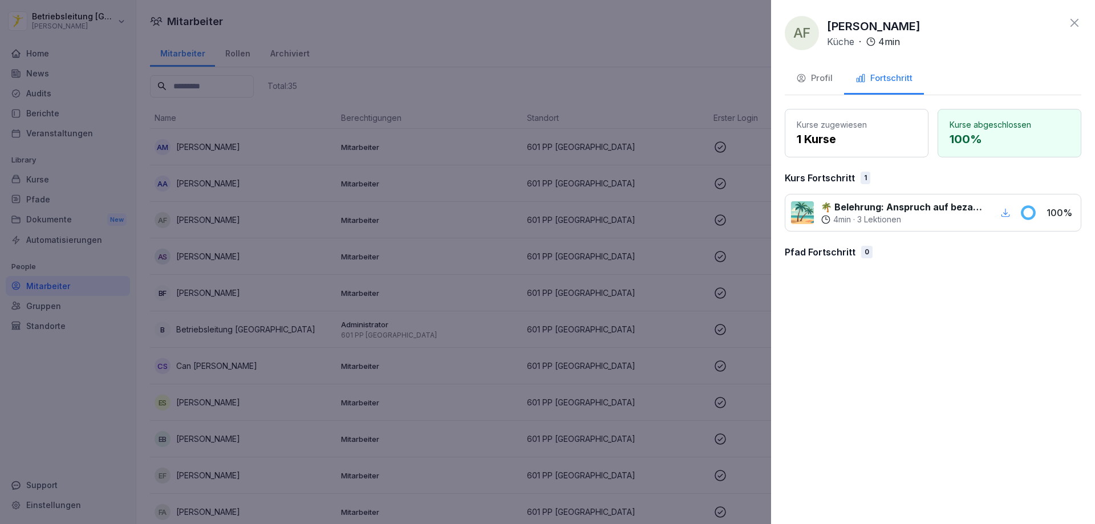
click at [680, 352] on div at bounding box center [547, 262] width 1095 height 524
